Goal: Task Accomplishment & Management: Complete application form

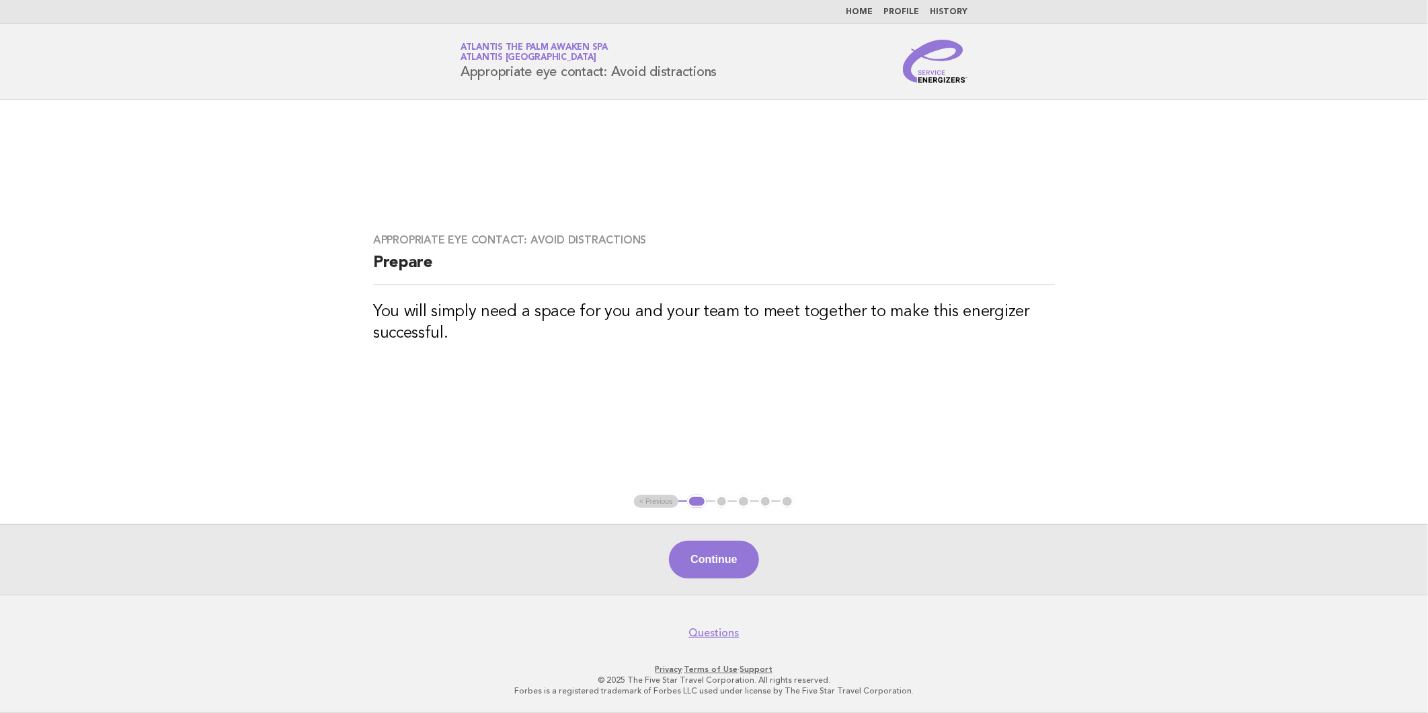
click at [715, 561] on button "Continue" at bounding box center [713, 560] width 89 height 38
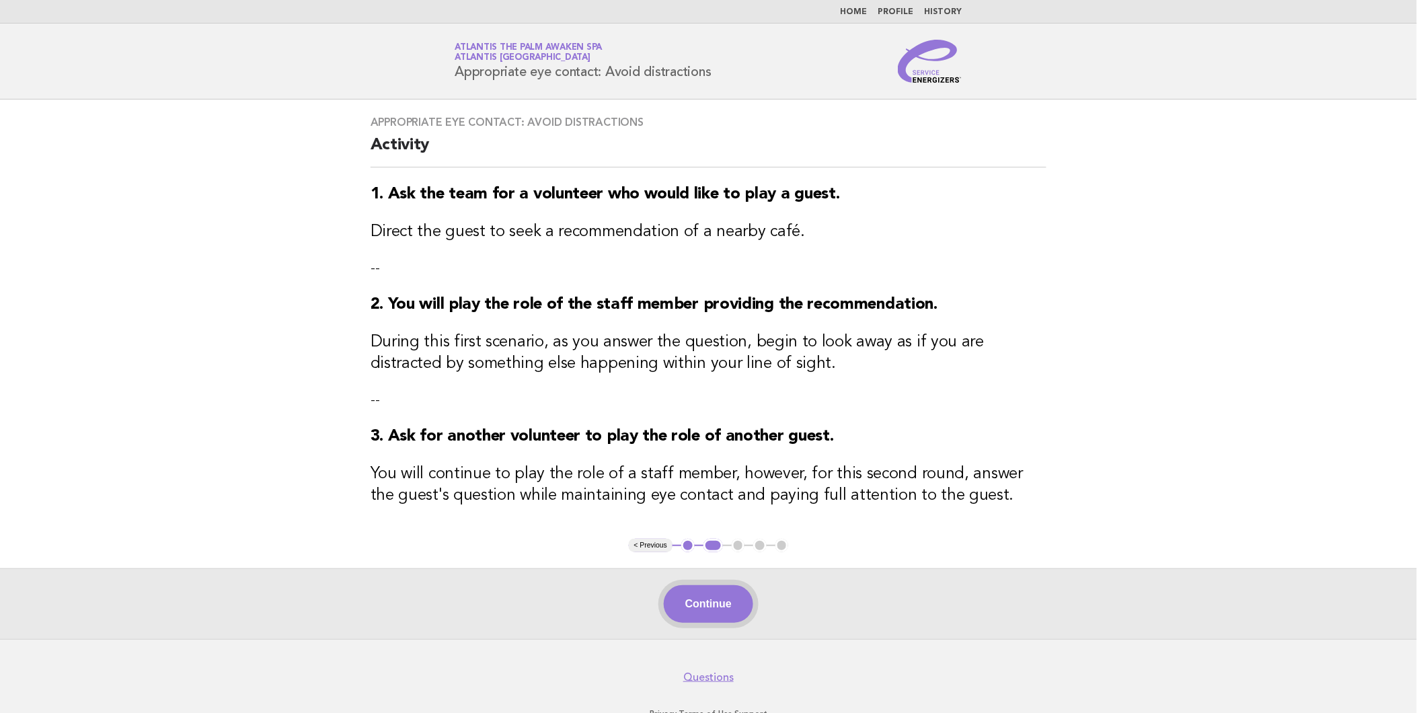
click at [696, 594] on button "Continue" at bounding box center [708, 604] width 89 height 38
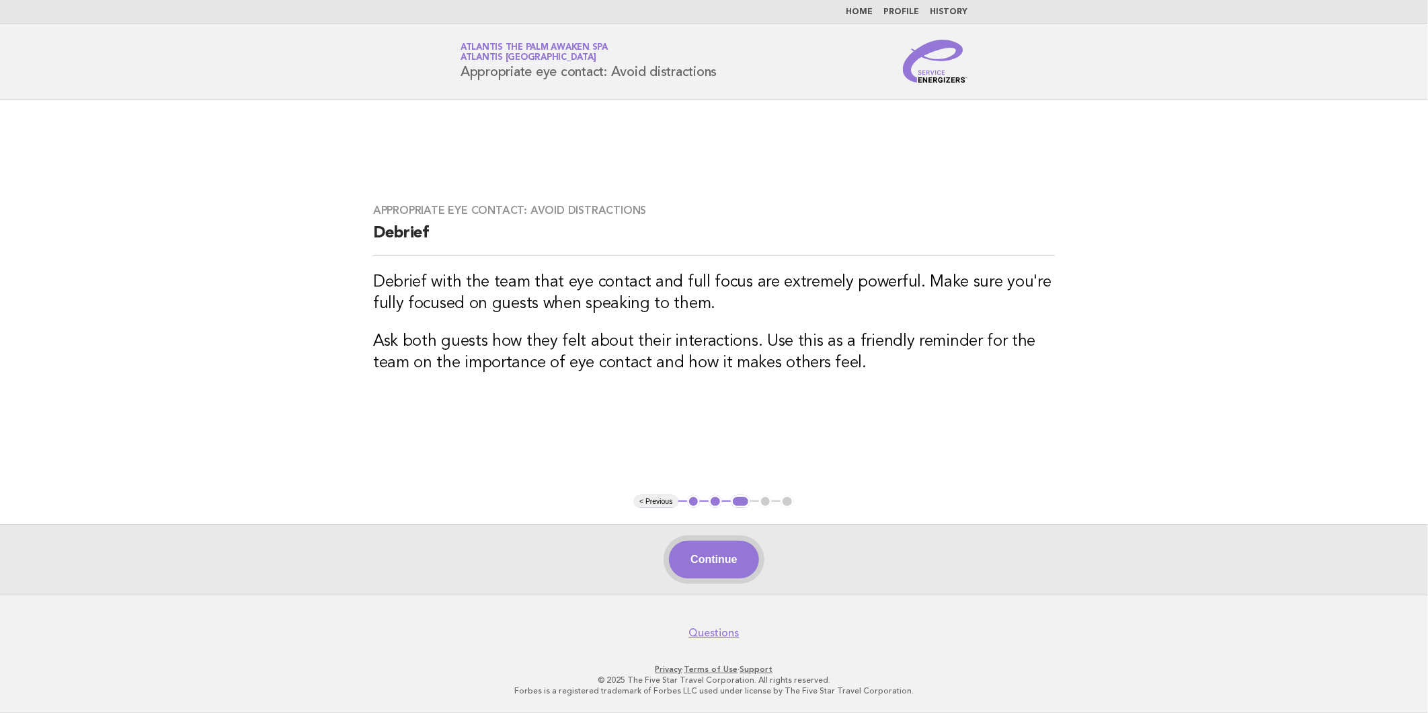
click at [708, 569] on button "Continue" at bounding box center [713, 560] width 89 height 38
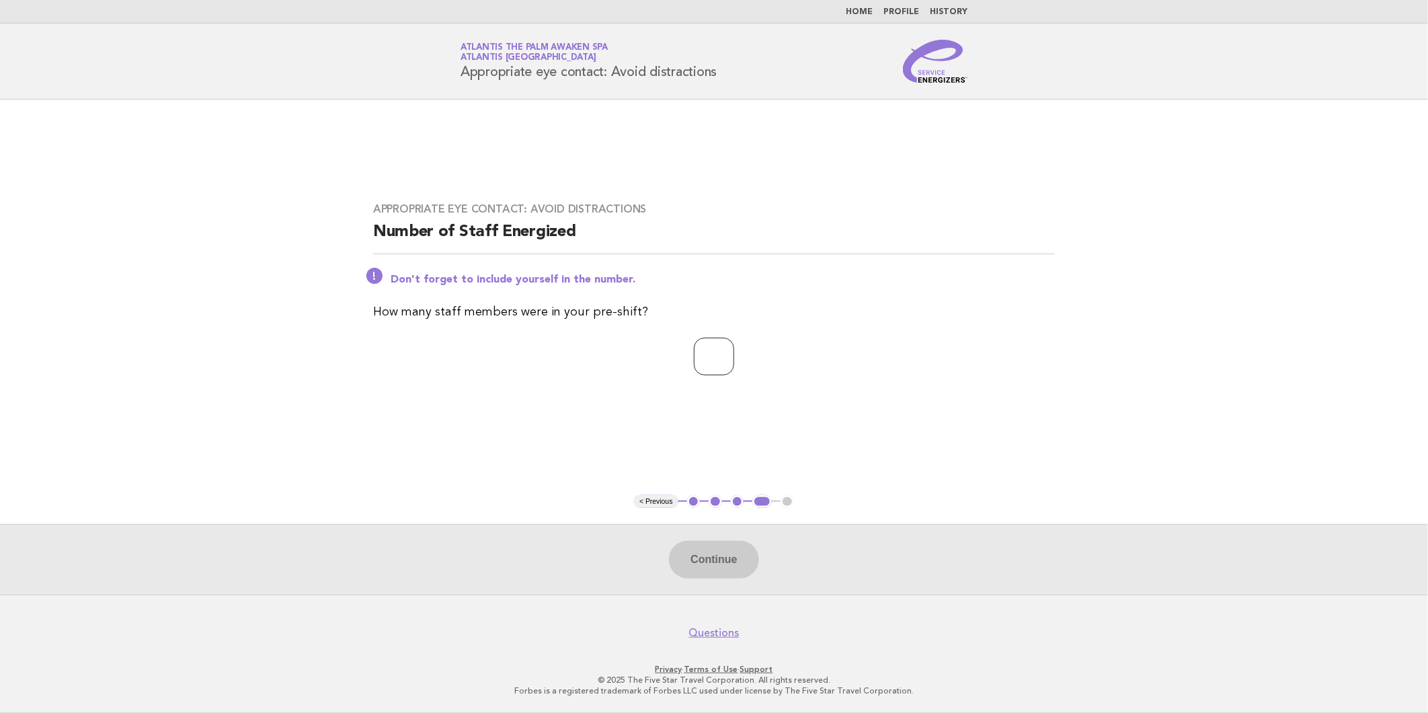
click at [719, 366] on input "number" at bounding box center [714, 356] width 40 height 38
type input "*"
click at [742, 566] on button "Continue" at bounding box center [713, 560] width 89 height 38
